Goal: Information Seeking & Learning: Compare options

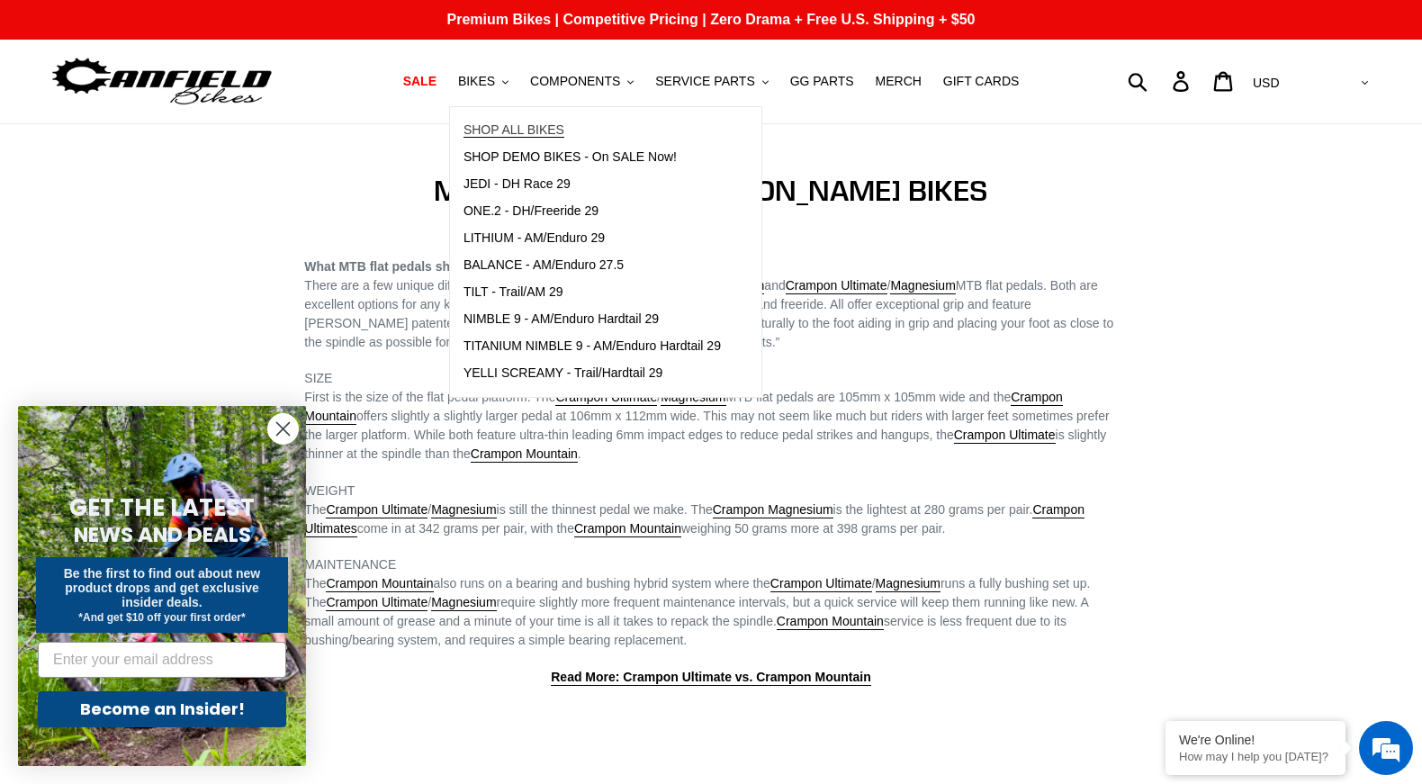
click at [501, 132] on span "SHOP ALL BIKES" at bounding box center [514, 129] width 101 height 15
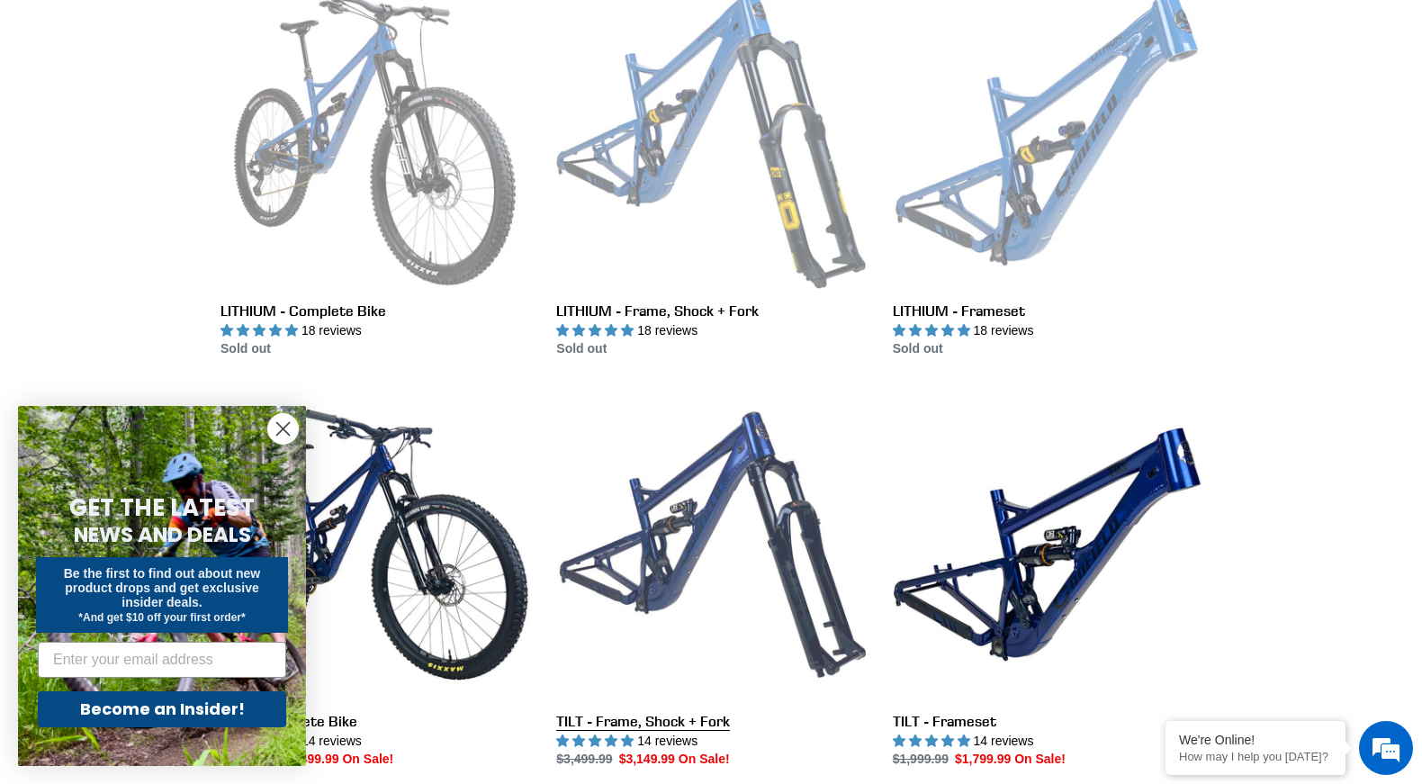
scroll to position [822, 0]
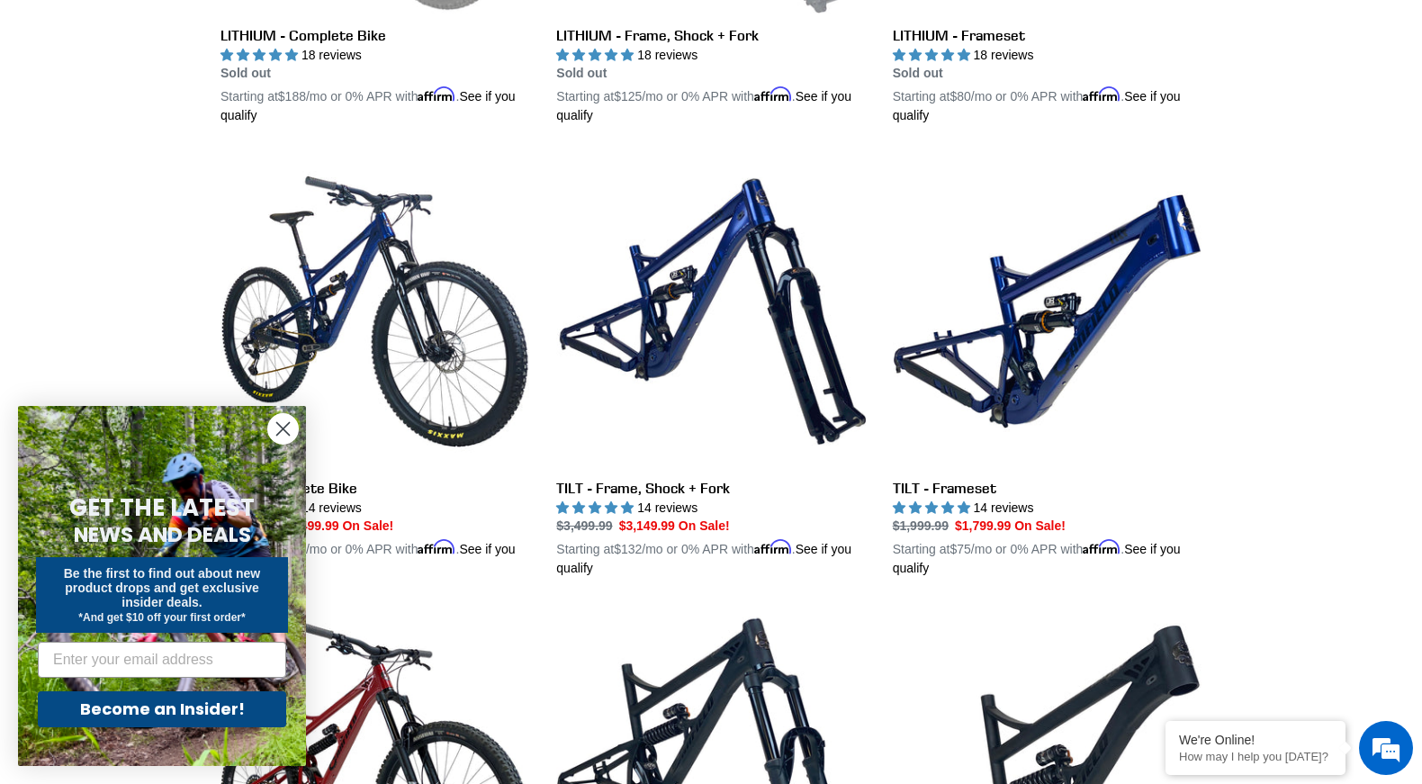
click at [284, 425] on circle "Close dialog" at bounding box center [283, 429] width 30 height 30
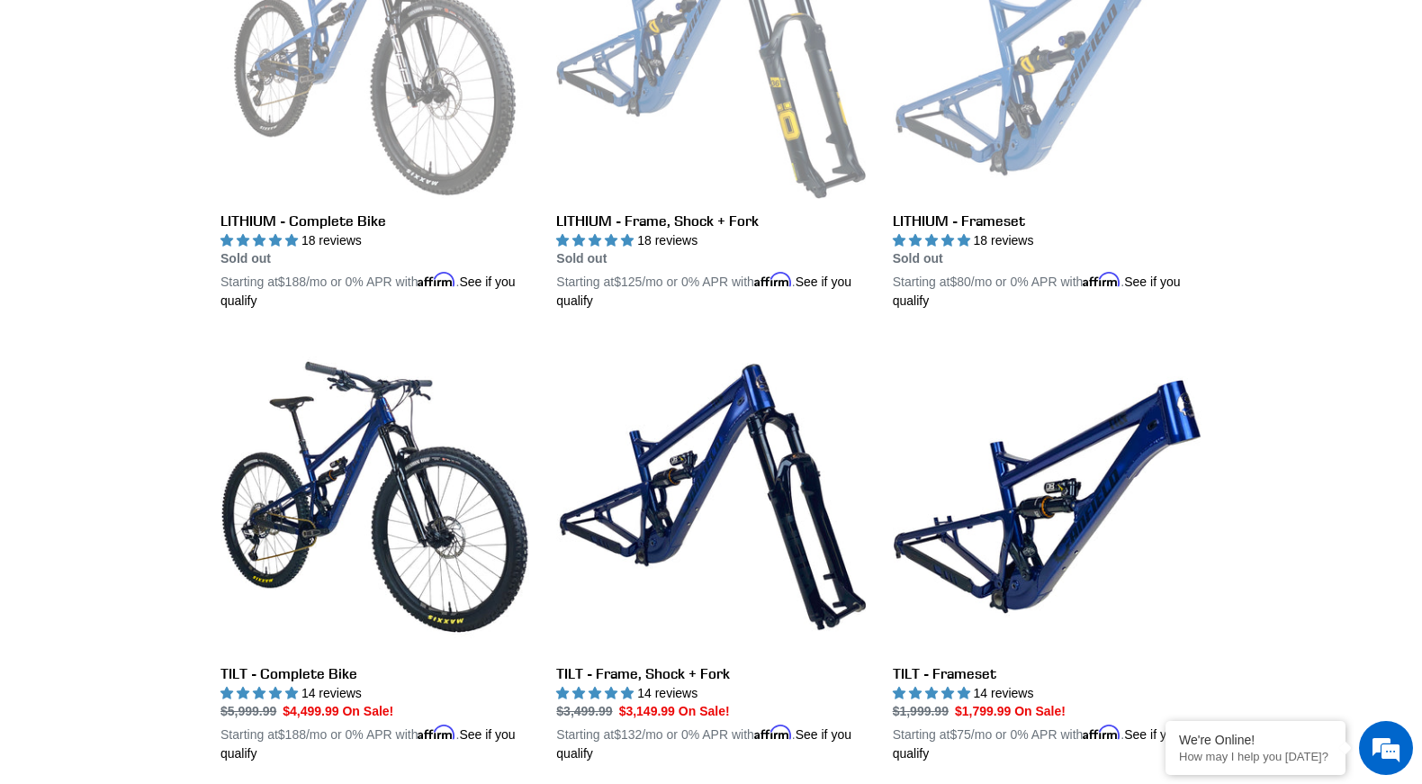
scroll to position [0, 0]
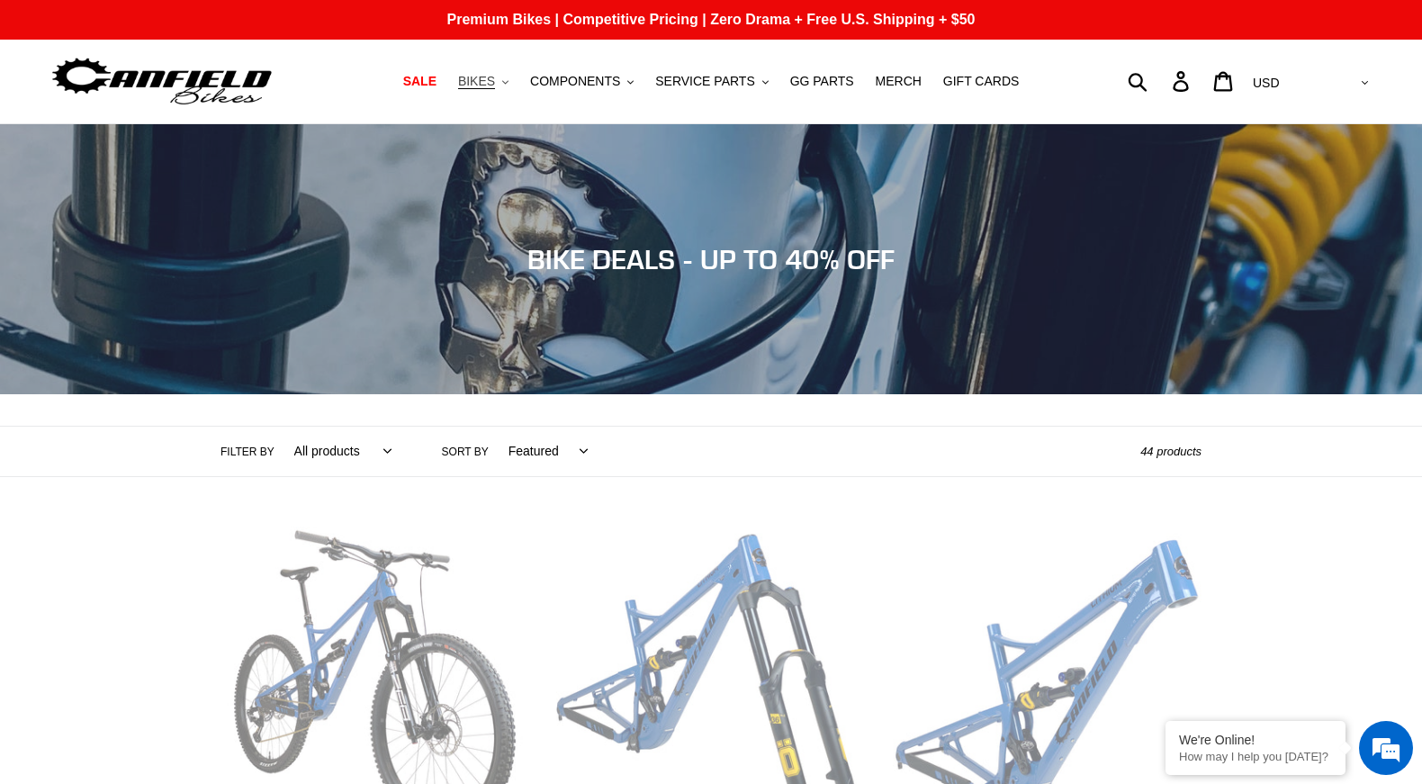
click at [492, 85] on span "BIKES" at bounding box center [476, 81] width 37 height 15
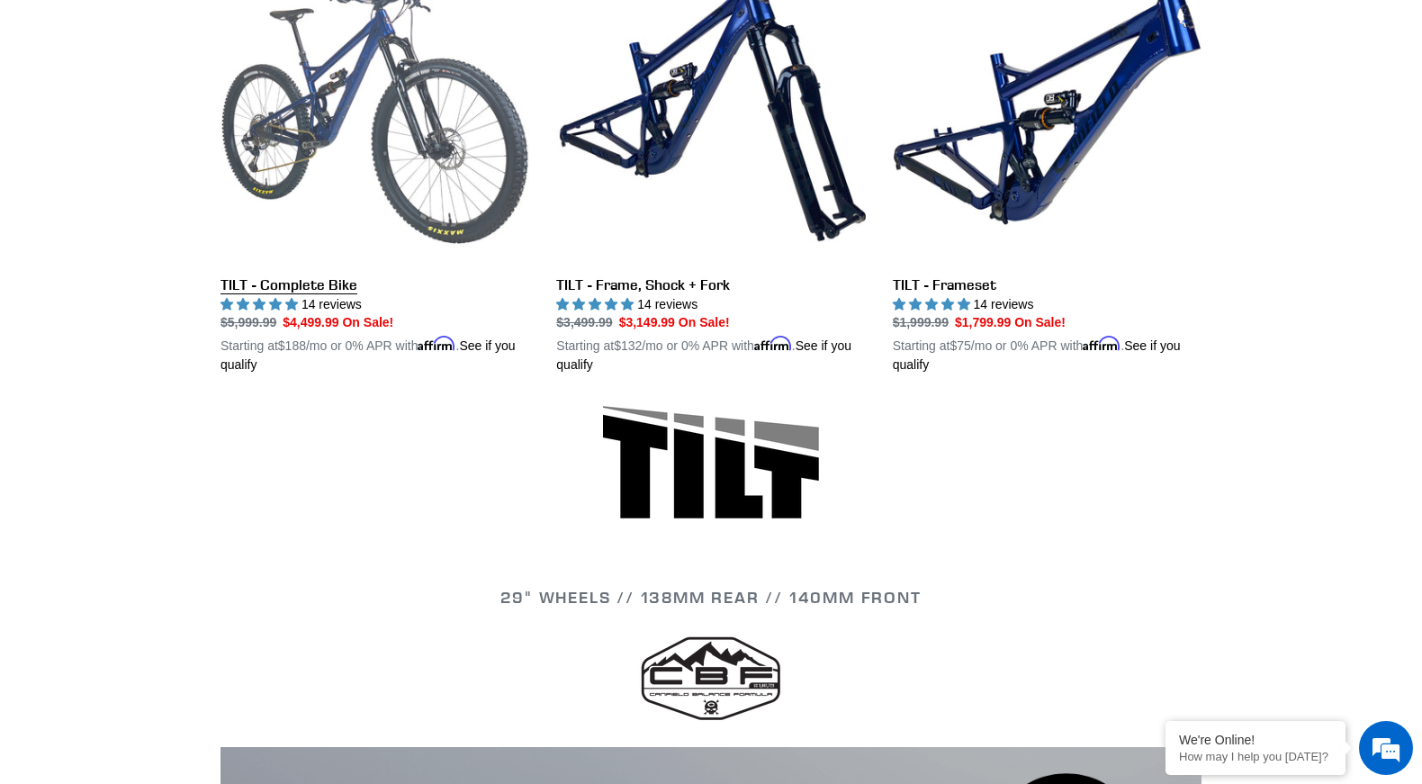
click at [340, 107] on link "TILT - Complete Bike" at bounding box center [375, 164] width 309 height 421
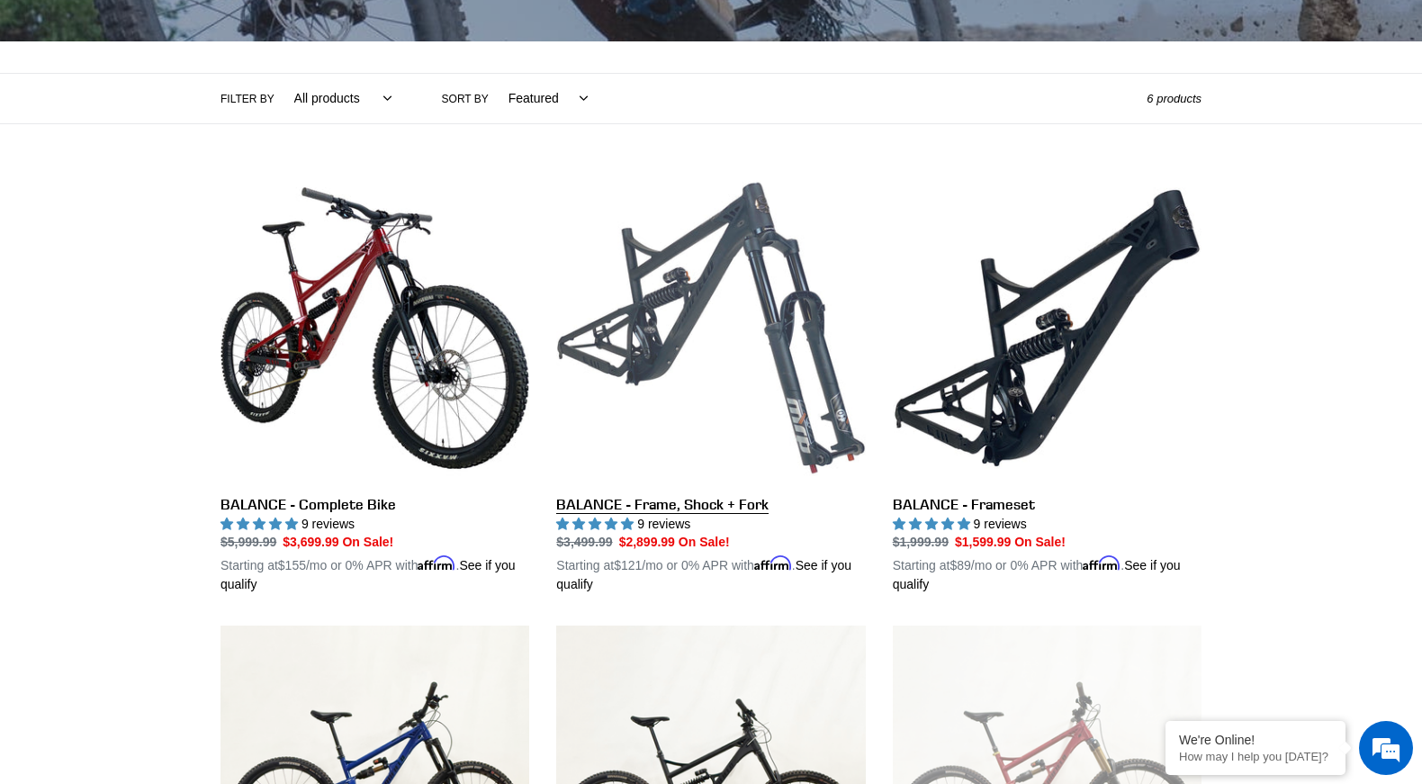
scroll to position [356, 0]
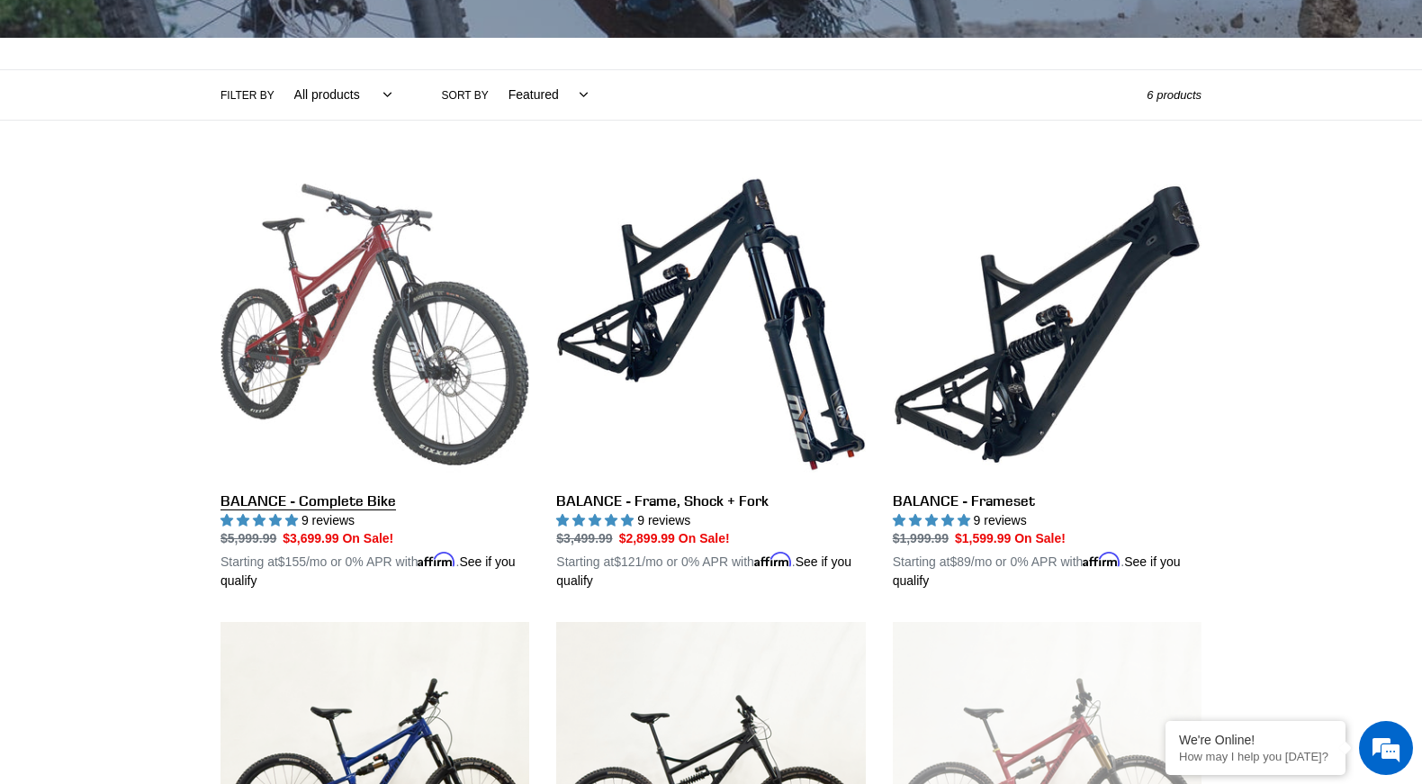
click at [324, 334] on link "BALANCE - Complete Bike" at bounding box center [375, 380] width 309 height 421
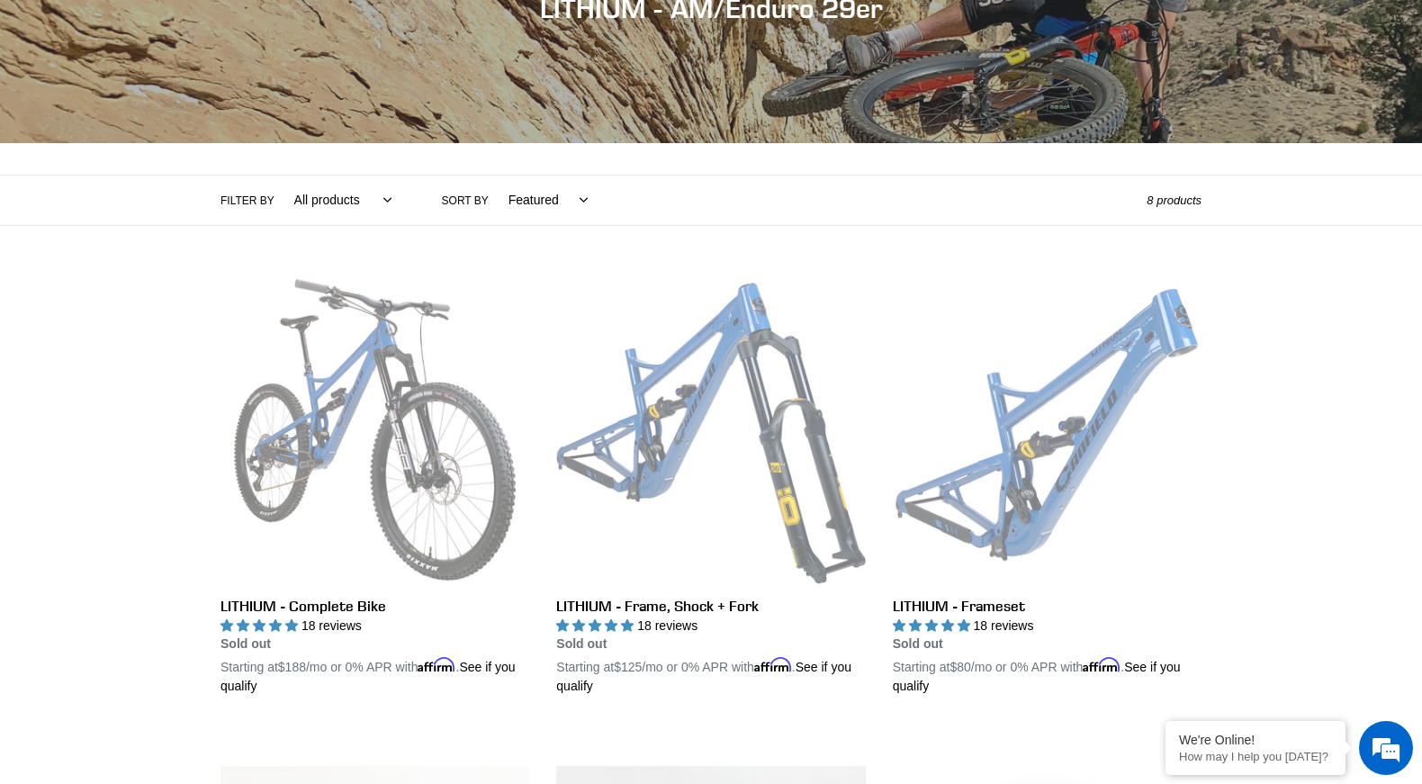
scroll to position [422, 0]
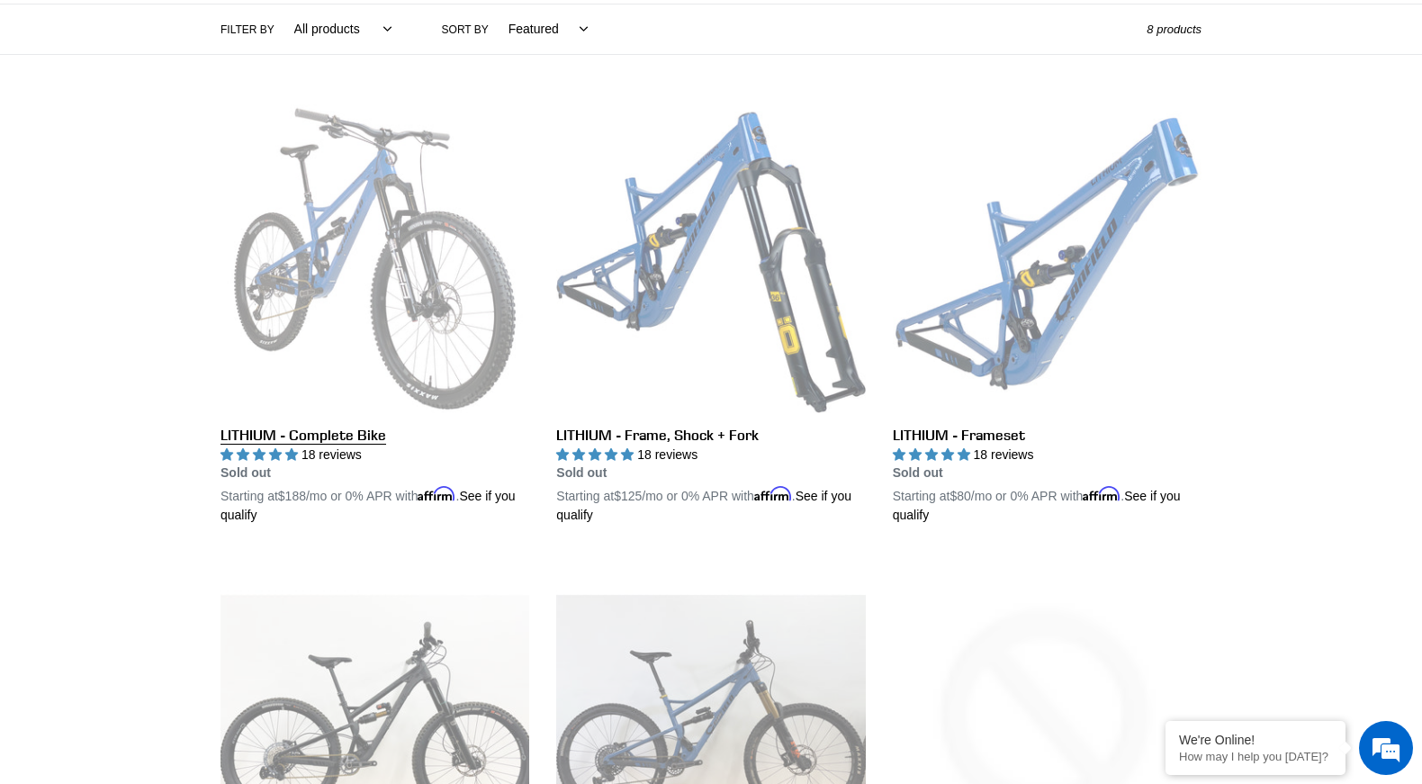
click at [396, 253] on link "LITHIUM - Complete Bike" at bounding box center [375, 314] width 309 height 421
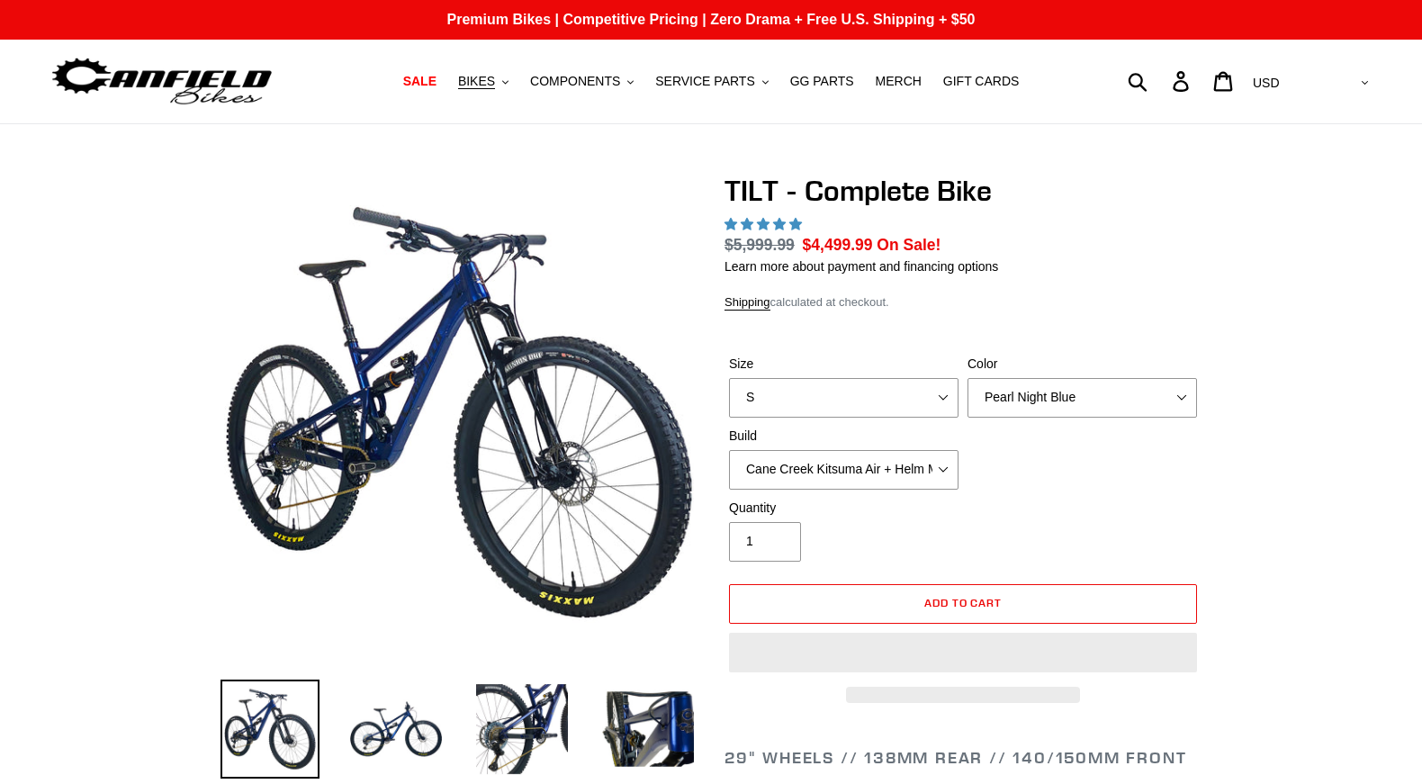
scroll to position [681, 0]
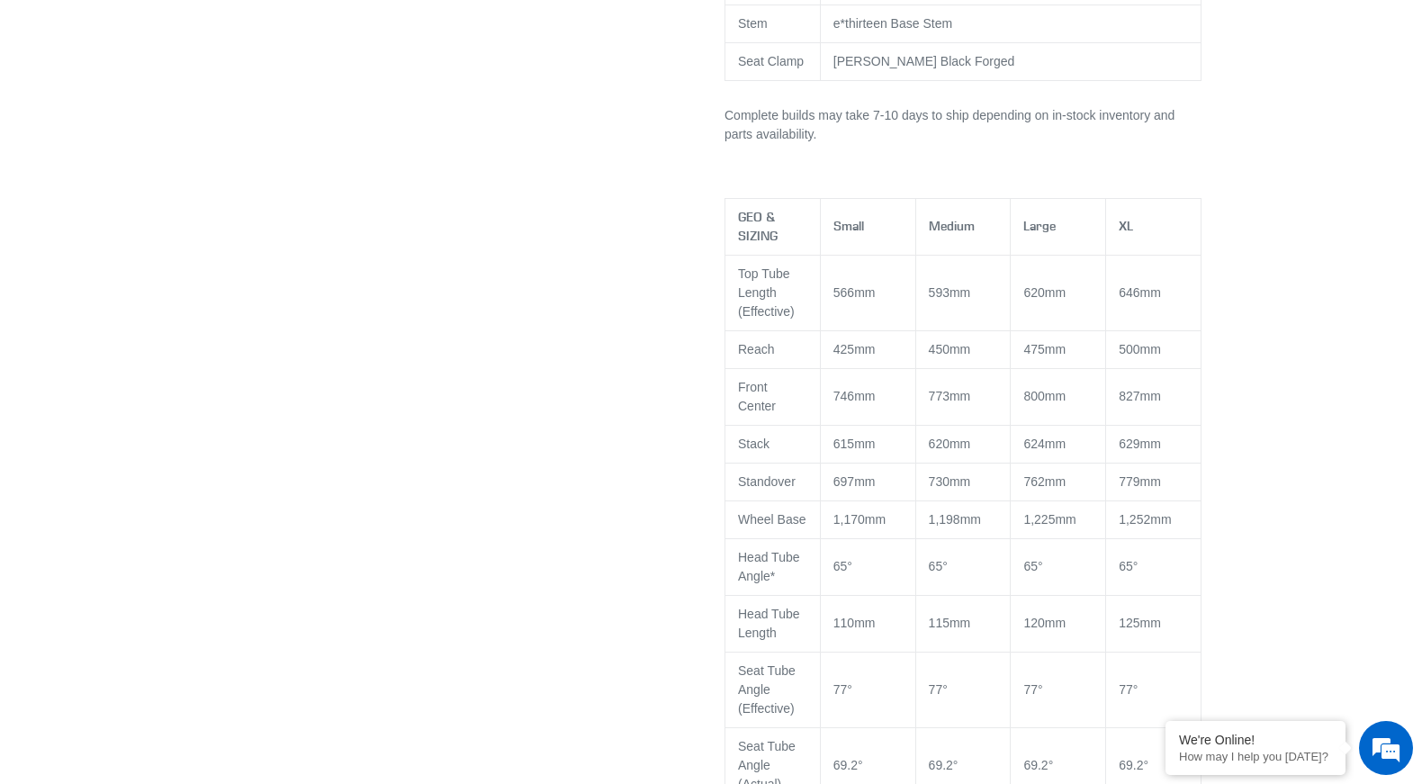
select select "highest-rating"
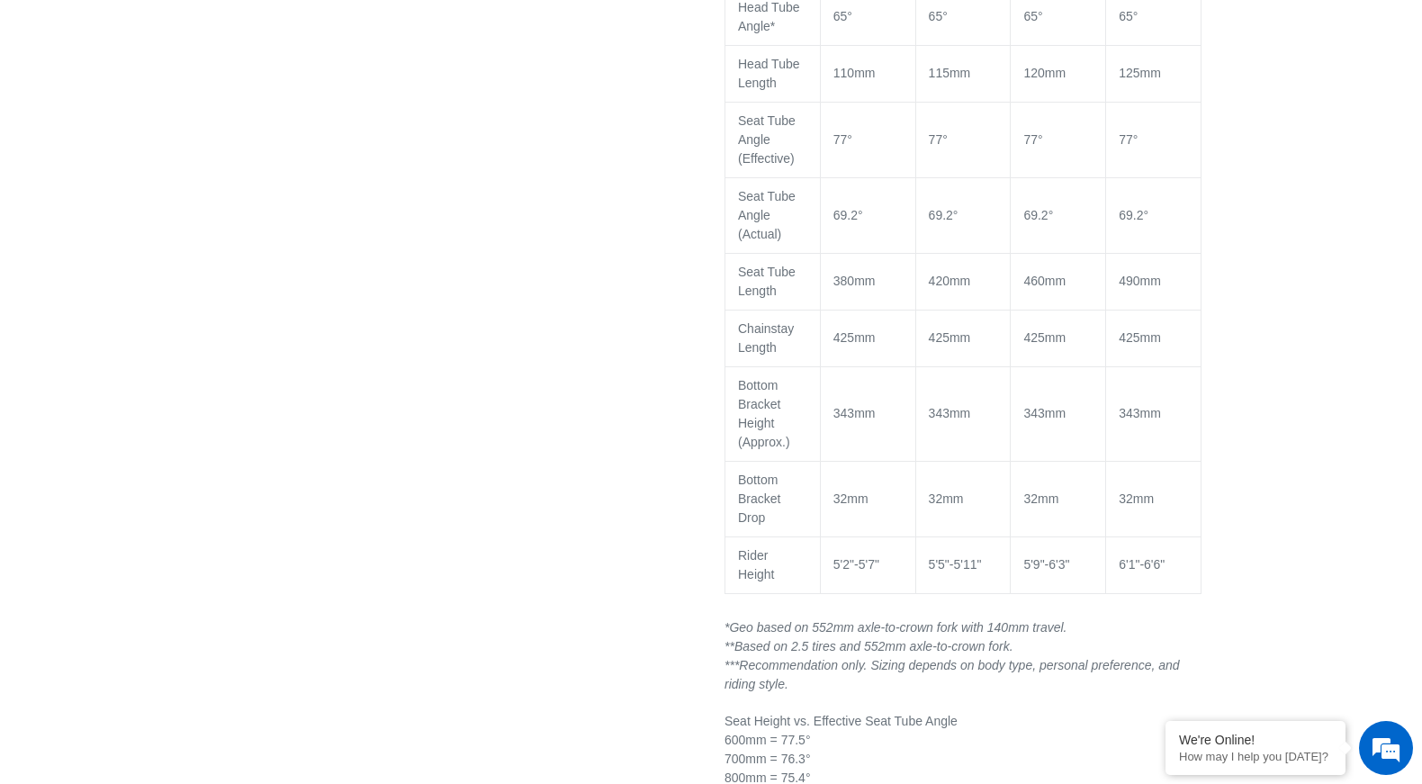
scroll to position [2056, 0]
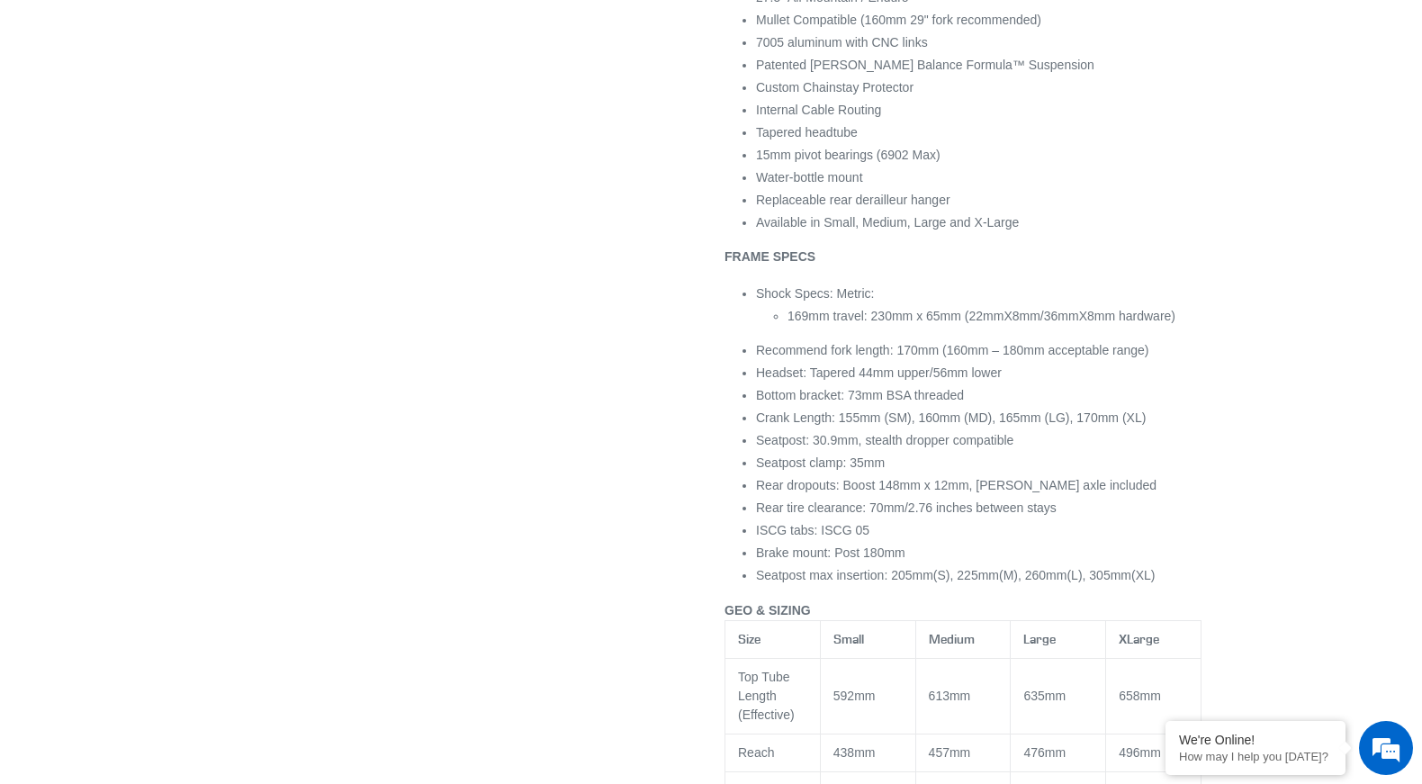
select select "highest-rating"
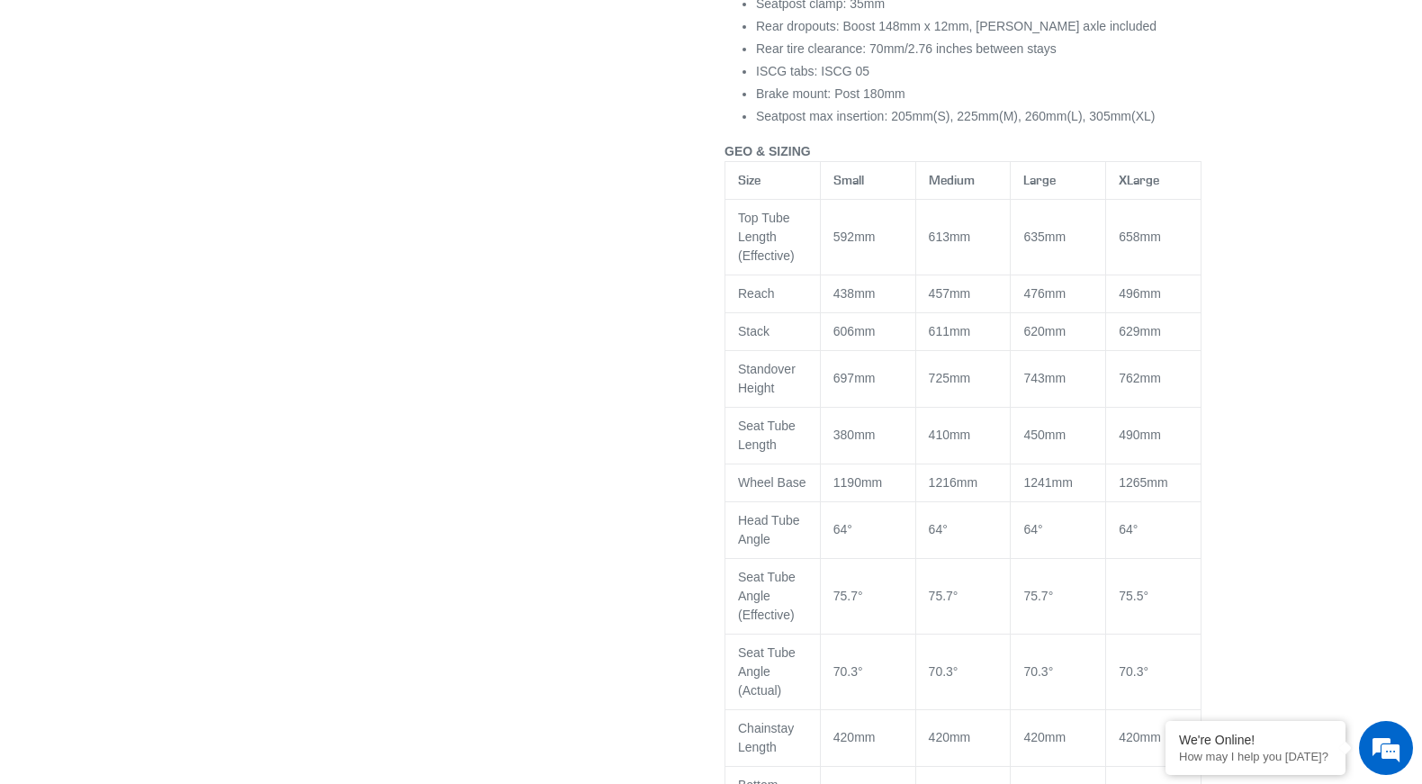
scroll to position [2077, 0]
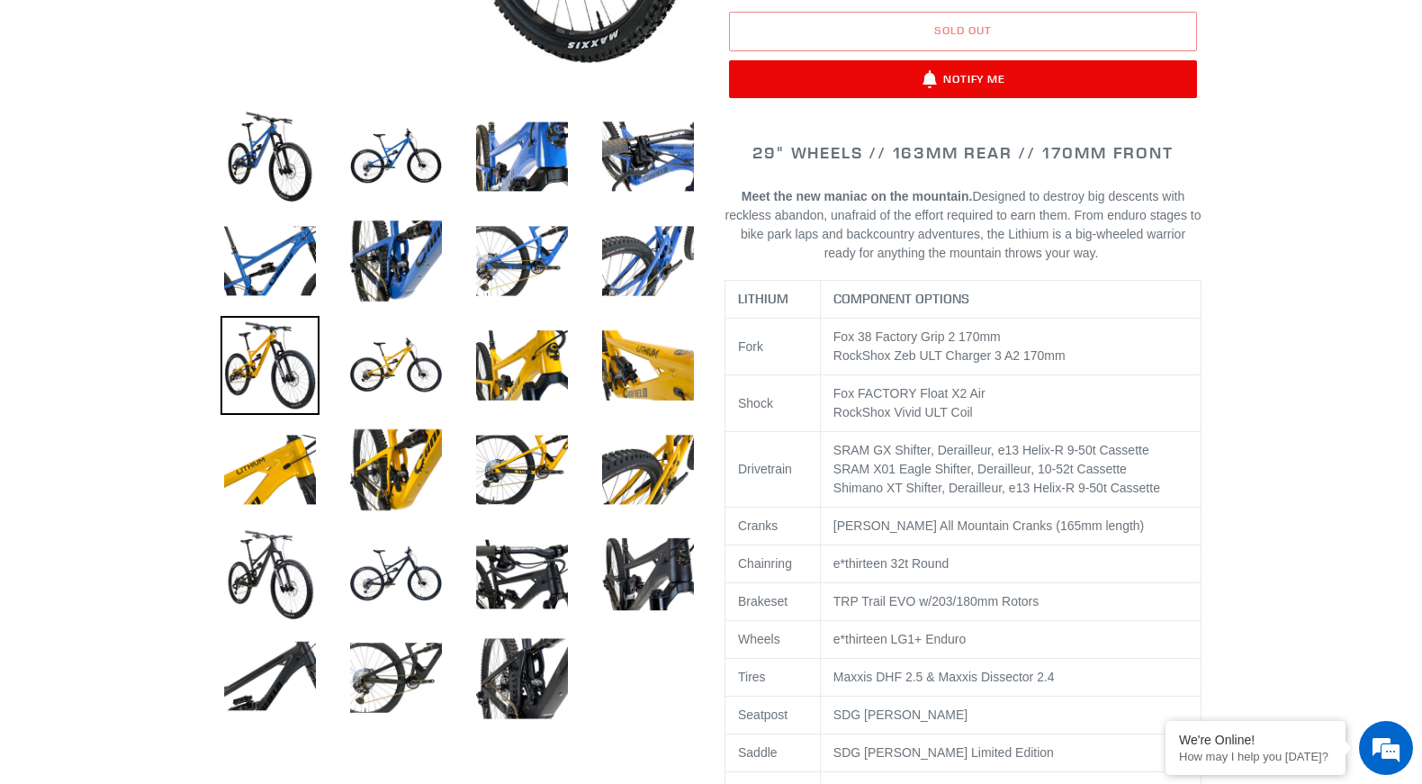
select select "highest-rating"
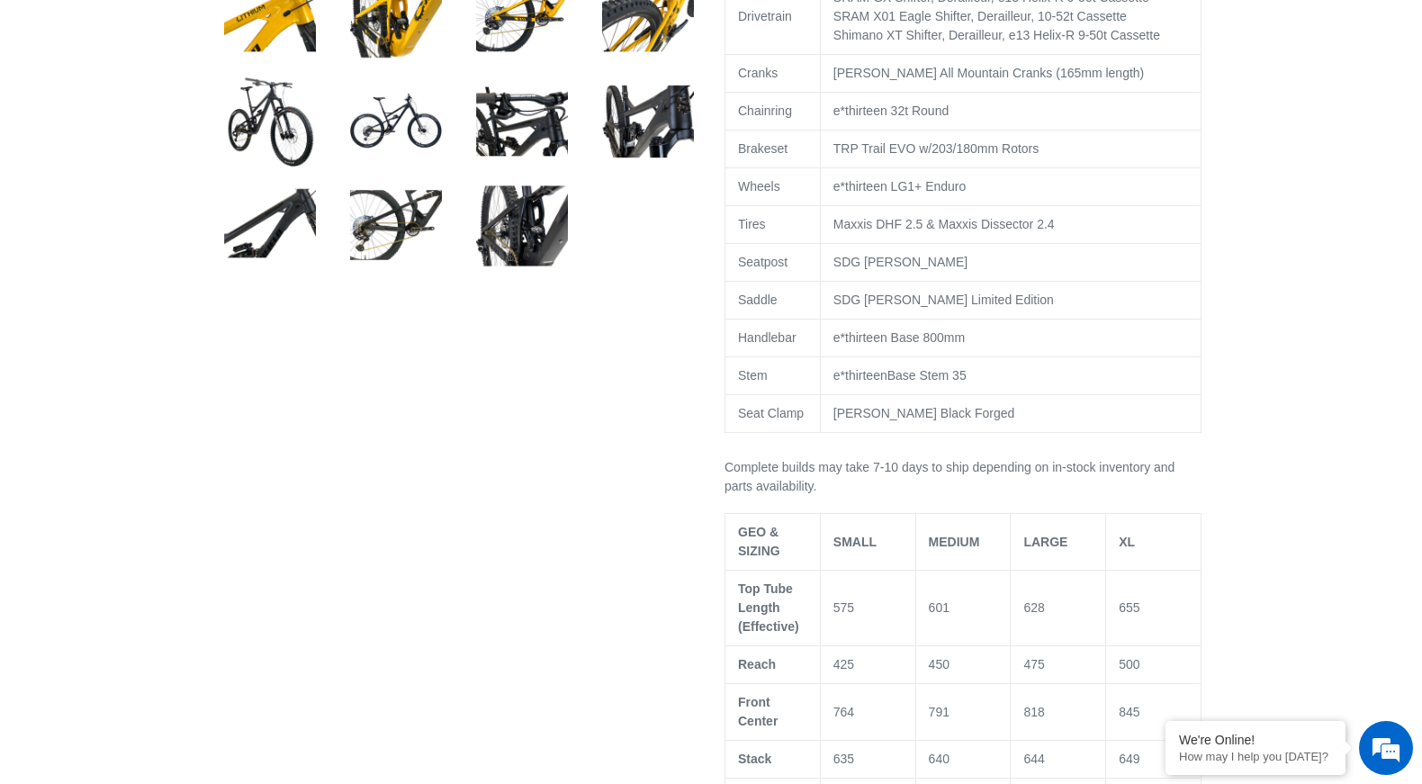
scroll to position [1007, 0]
